Goal: Browse casually

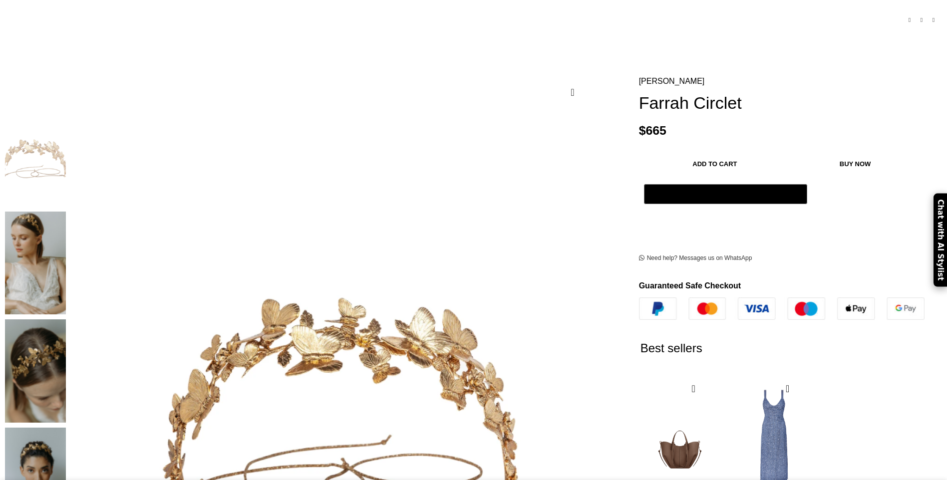
click at [66, 428] on img at bounding box center [35, 479] width 61 height 103
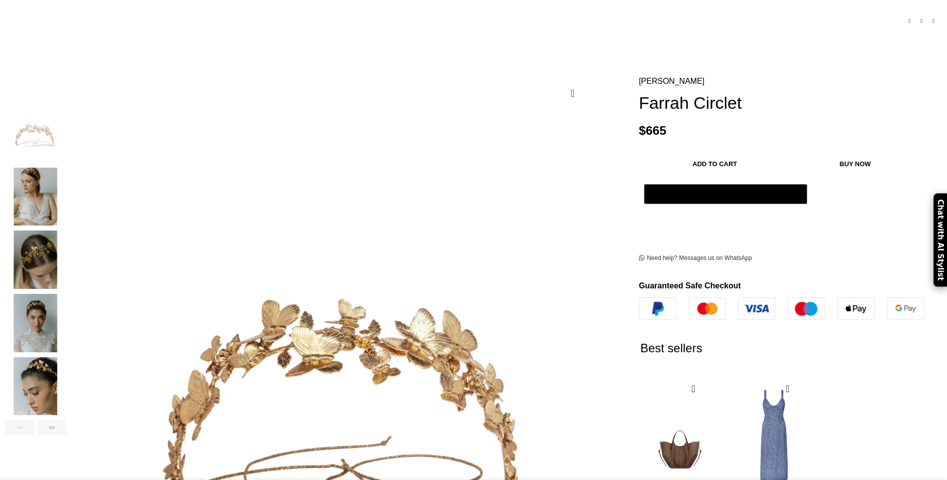
click at [66, 235] on img "3 / 6" at bounding box center [35, 260] width 61 height 58
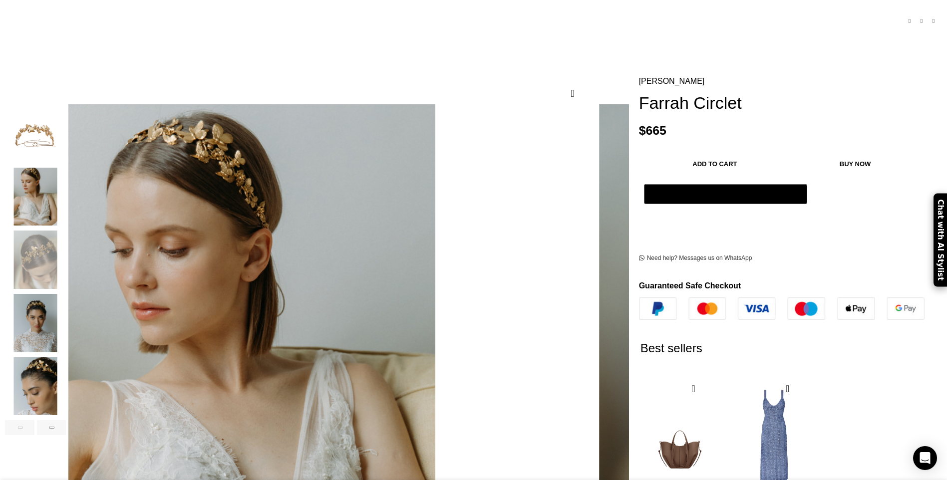
click at [66, 176] on img "2 / 6" at bounding box center [35, 197] width 61 height 58
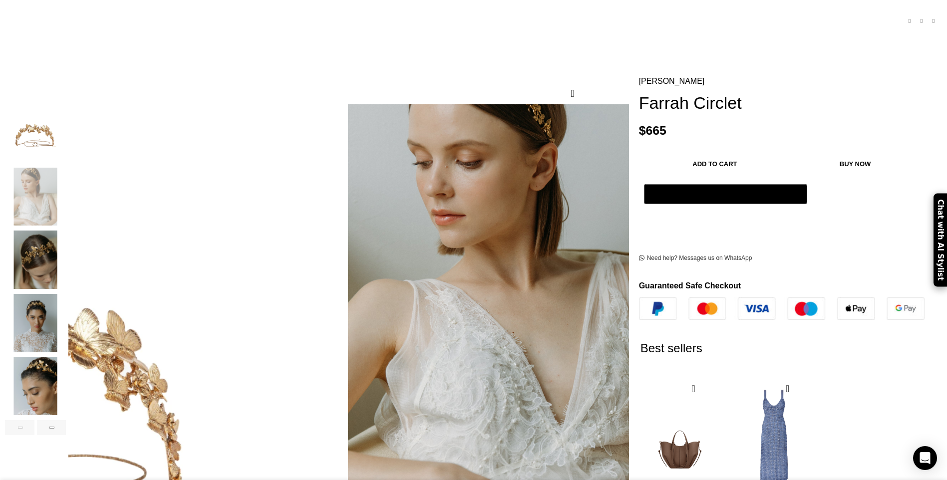
scroll to position [0, 105]
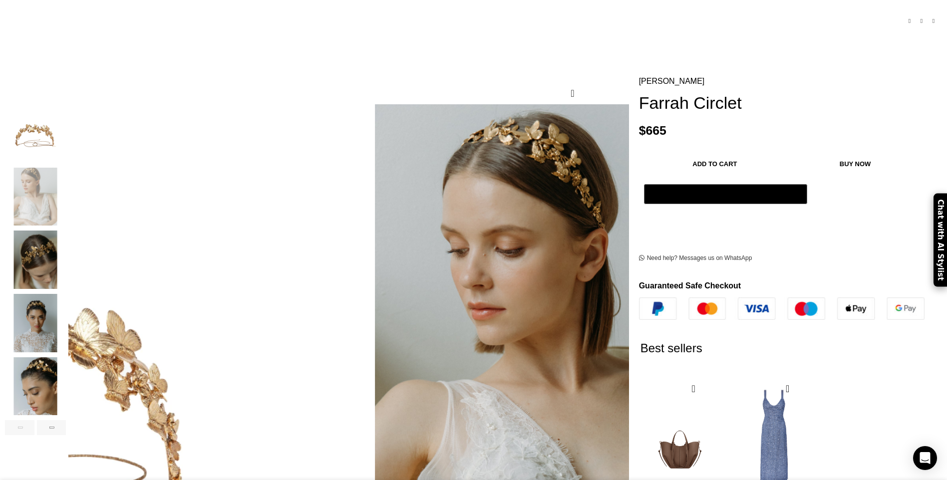
click at [66, 375] on img "5 / 6" at bounding box center [35, 386] width 61 height 58
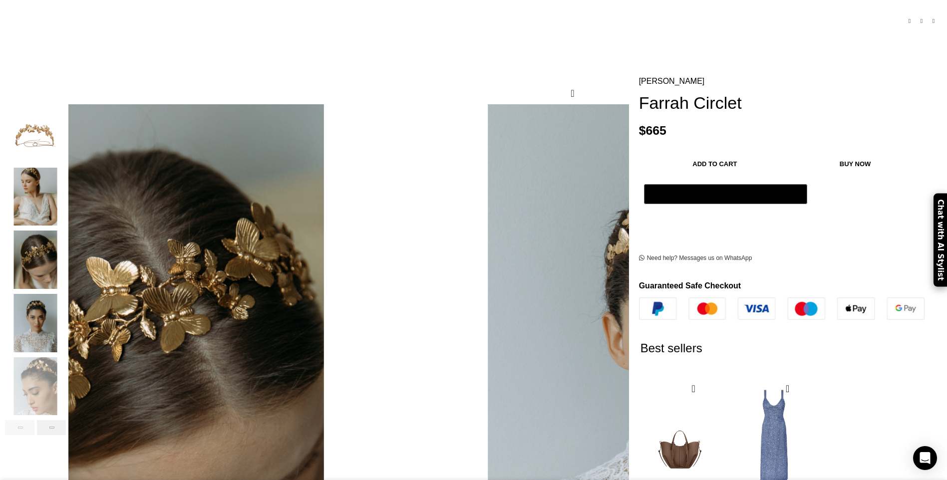
click at [66, 420] on div "Next slide" at bounding box center [51, 427] width 29 height 15
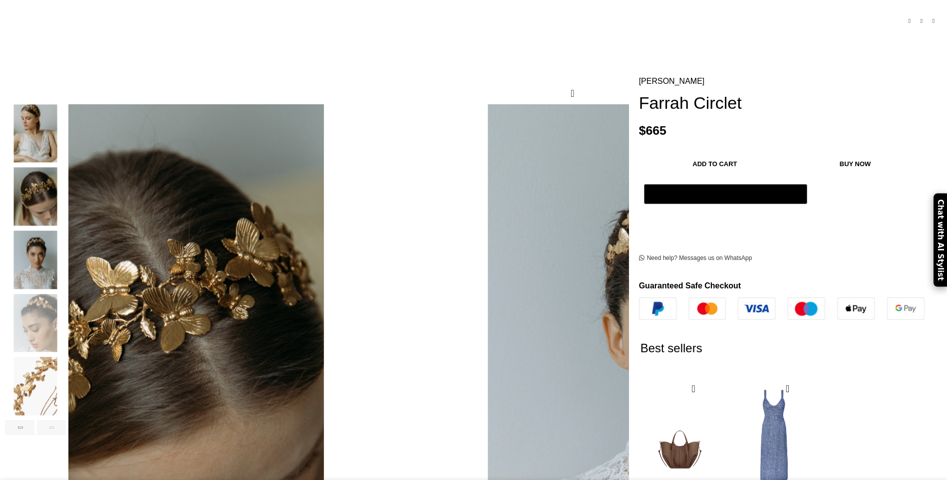
click at [66, 420] on div "Next slide" at bounding box center [51, 427] width 29 height 15
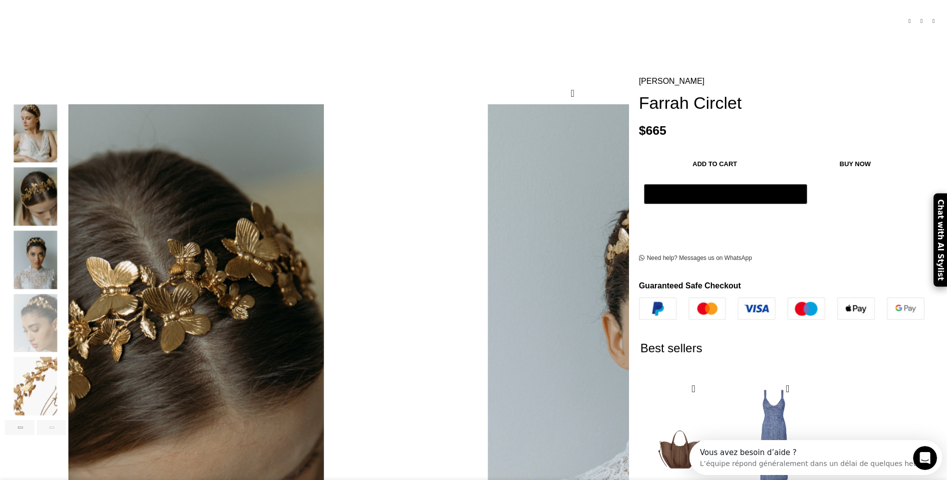
click at [66, 420] on div "Next slide" at bounding box center [51, 427] width 29 height 15
click at [34, 422] on div "Previous slide" at bounding box center [19, 427] width 29 height 15
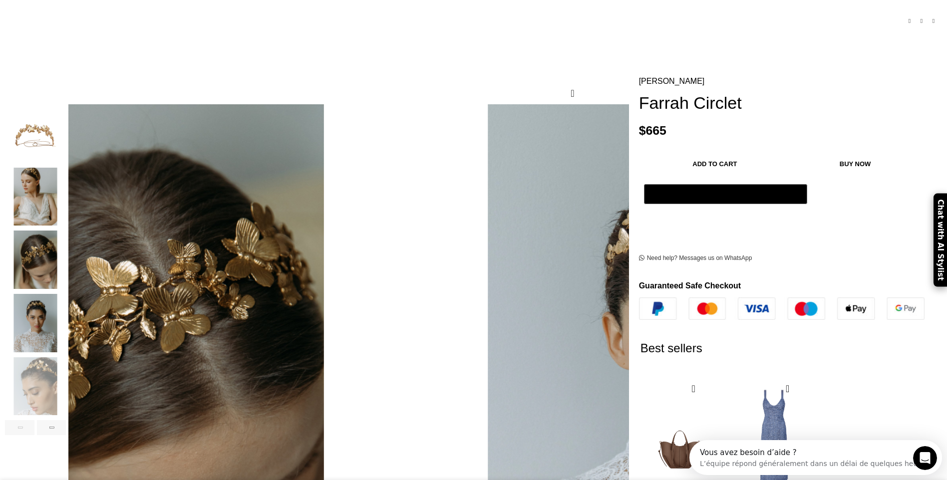
click at [34, 422] on div "Previous slide" at bounding box center [19, 427] width 29 height 15
click at [66, 199] on img "2 / 6" at bounding box center [35, 197] width 61 height 58
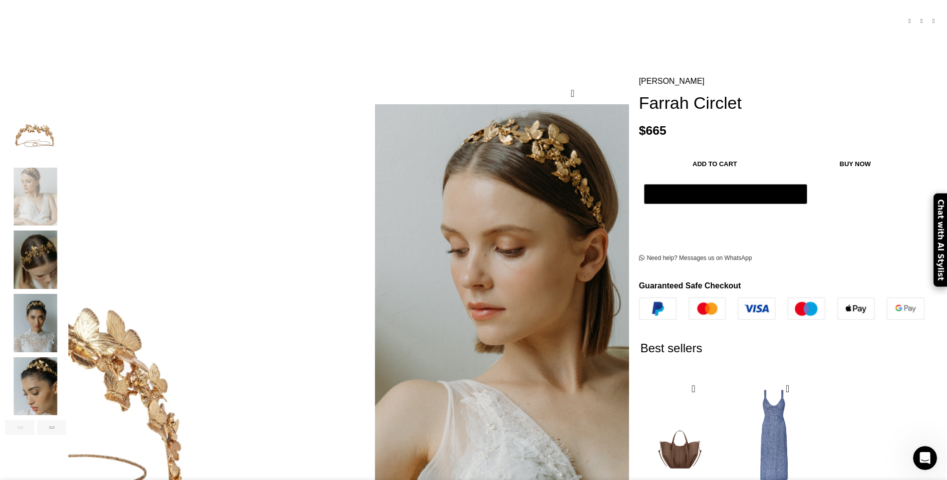
click at [66, 245] on img "3 / 6" at bounding box center [35, 260] width 61 height 58
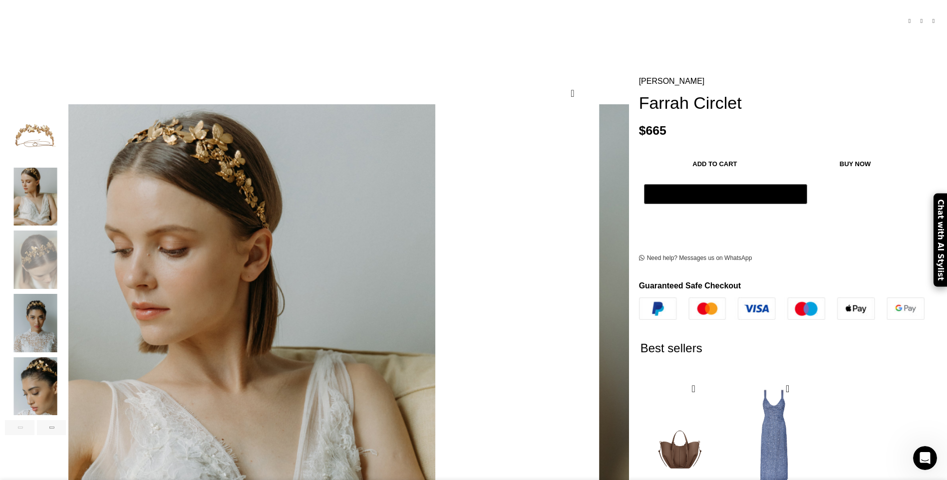
click at [66, 303] on img "4 / 6" at bounding box center [35, 323] width 61 height 58
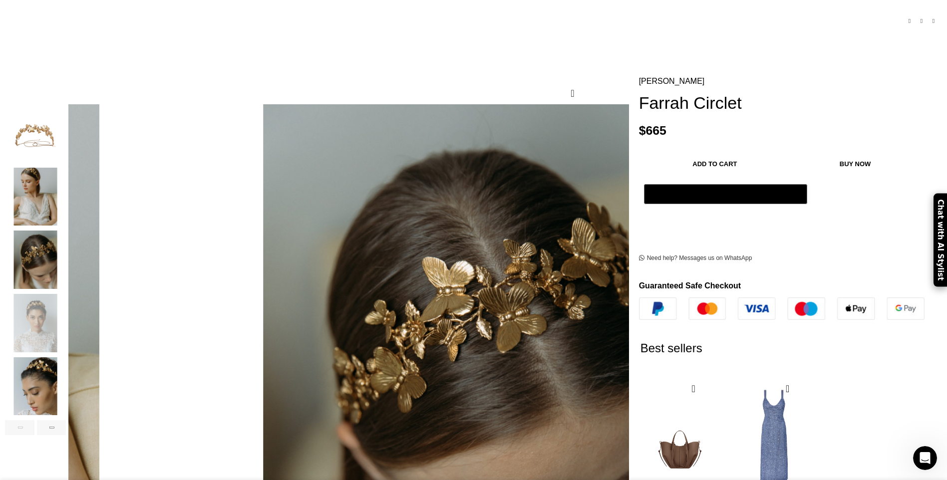
scroll to position [0, 210]
click at [66, 364] on img "5 / 6" at bounding box center [35, 386] width 61 height 58
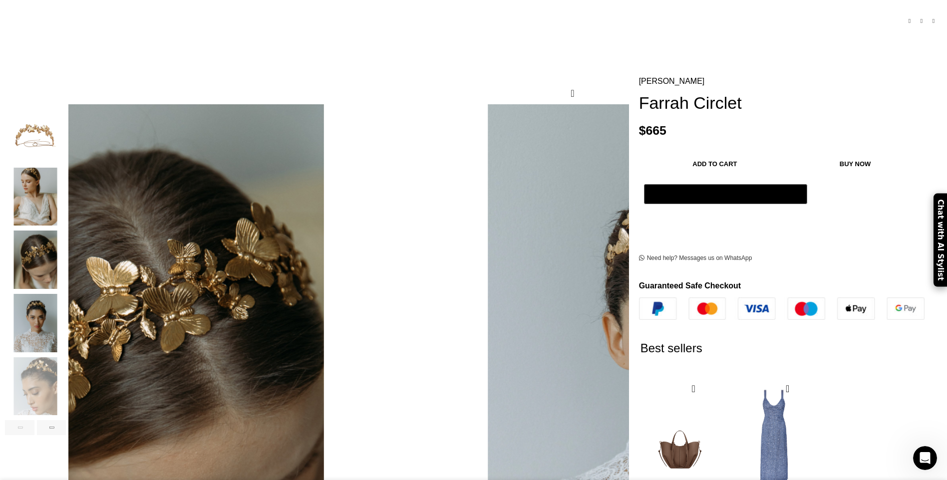
scroll to position [0, 420]
click at [34, 420] on div "Previous slide" at bounding box center [19, 427] width 29 height 15
